Goal: Task Accomplishment & Management: Use online tool/utility

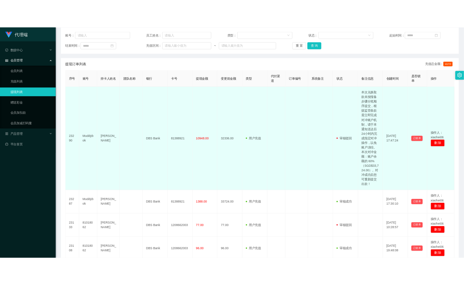
scroll to position [78, 0]
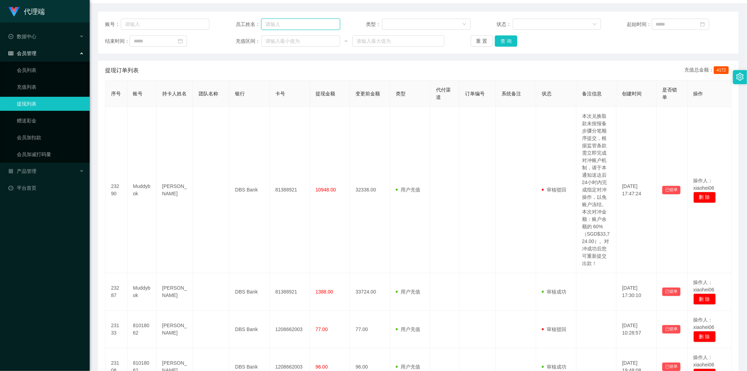
click at [281, 23] on input "text" at bounding box center [300, 24] width 79 height 11
type input "v"
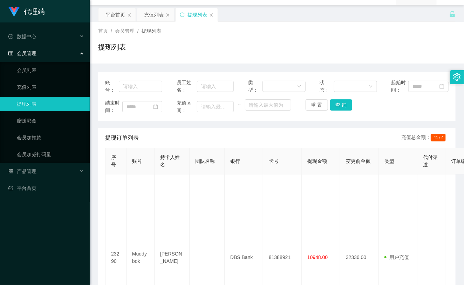
scroll to position [0, 0]
